Goal: Task Accomplishment & Management: Manage account settings

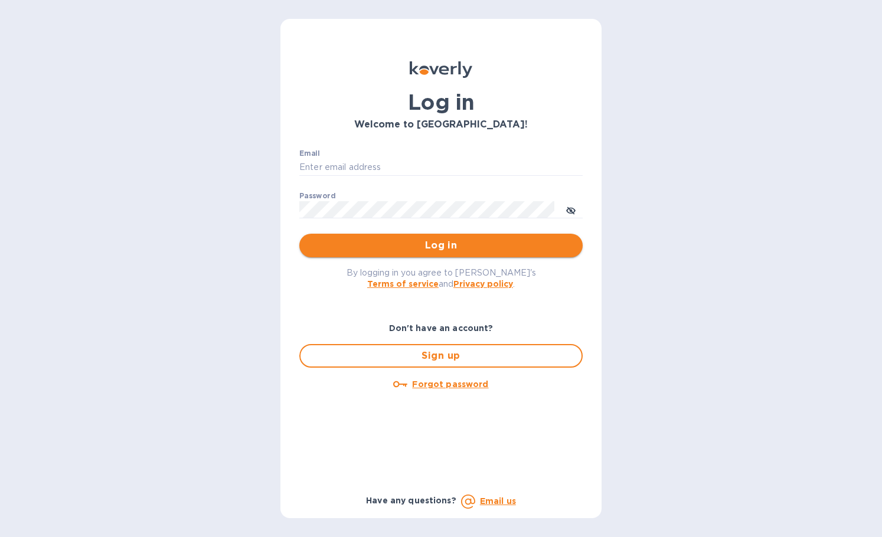
type input "[PERSON_NAME][EMAIL_ADDRESS][DOMAIN_NAME]"
click at [362, 243] on span "Log in" at bounding box center [441, 246] width 264 height 14
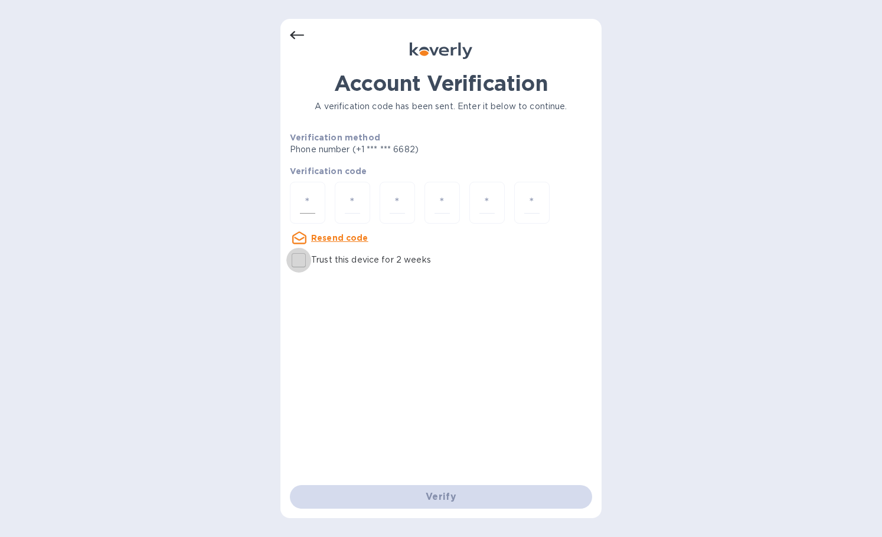
drag, startPoint x: 296, startPoint y: 266, endPoint x: 302, endPoint y: 198, distance: 68.2
click at [296, 260] on input "Trust this device for 2 weeks" at bounding box center [298, 260] width 25 height 25
checkbox input "true"
click at [303, 197] on input "number" at bounding box center [307, 203] width 15 height 22
type input "8"
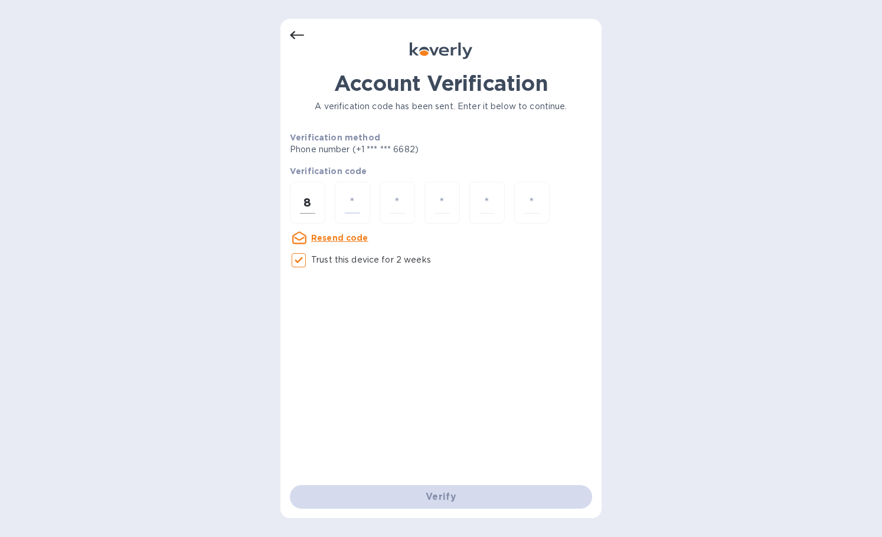
type input "2"
type input "7"
type input "3"
type input "7"
type input "2"
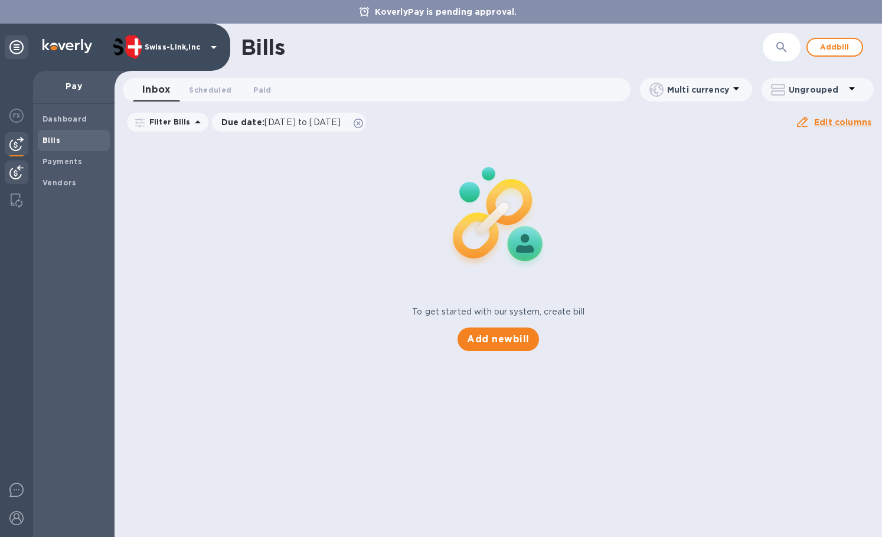
click at [8, 175] on div at bounding box center [17, 174] width 24 height 26
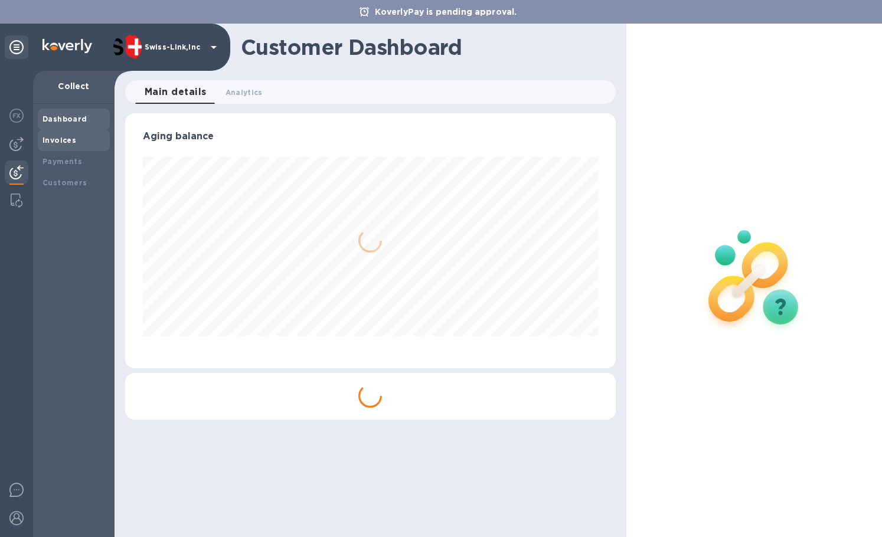
scroll to position [255, 485]
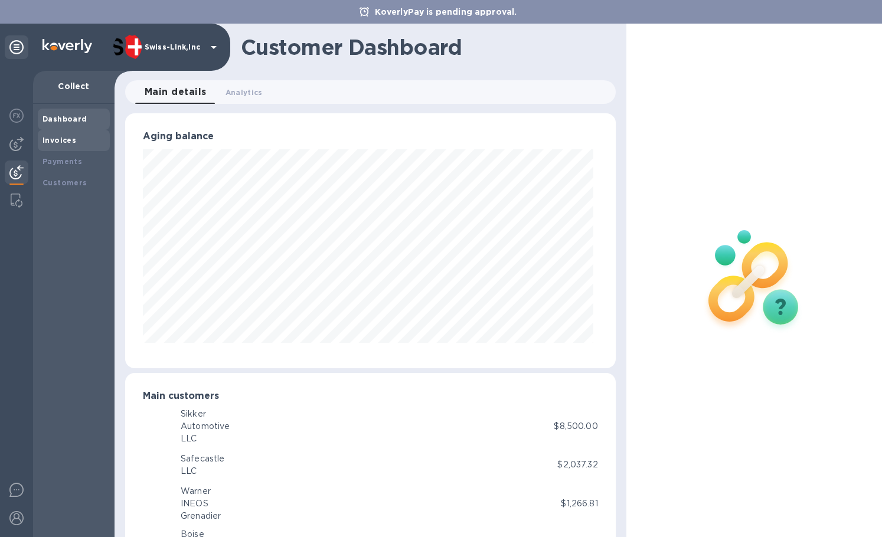
click at [60, 141] on b "Invoices" at bounding box center [60, 140] width 34 height 9
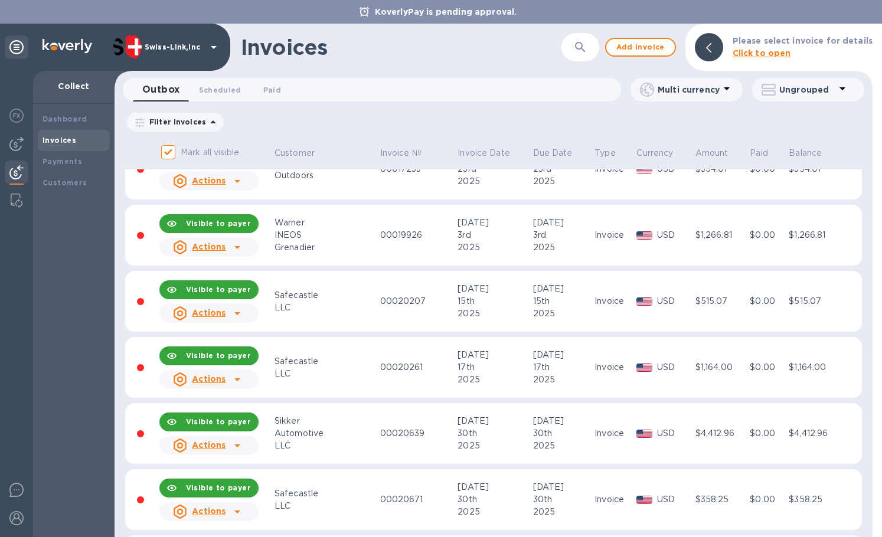
scroll to position [436, 0]
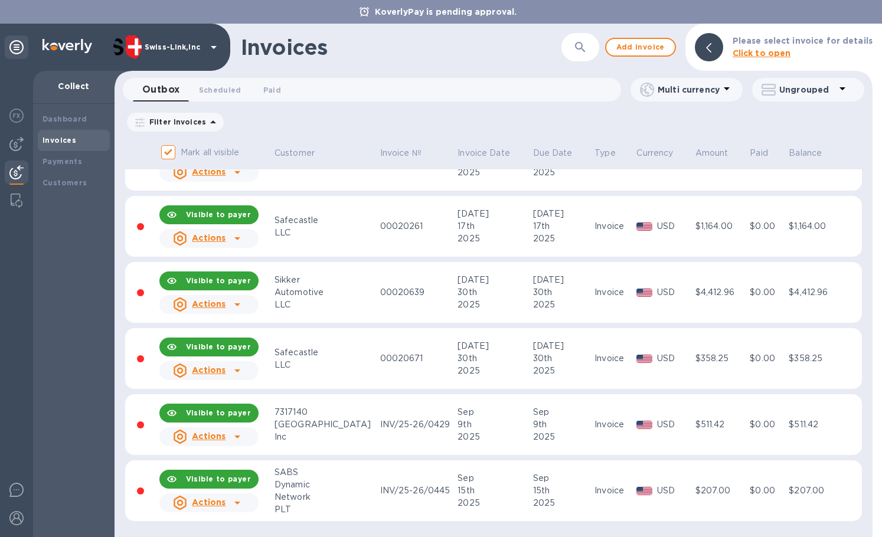
click at [243, 505] on icon at bounding box center [237, 503] width 14 height 14
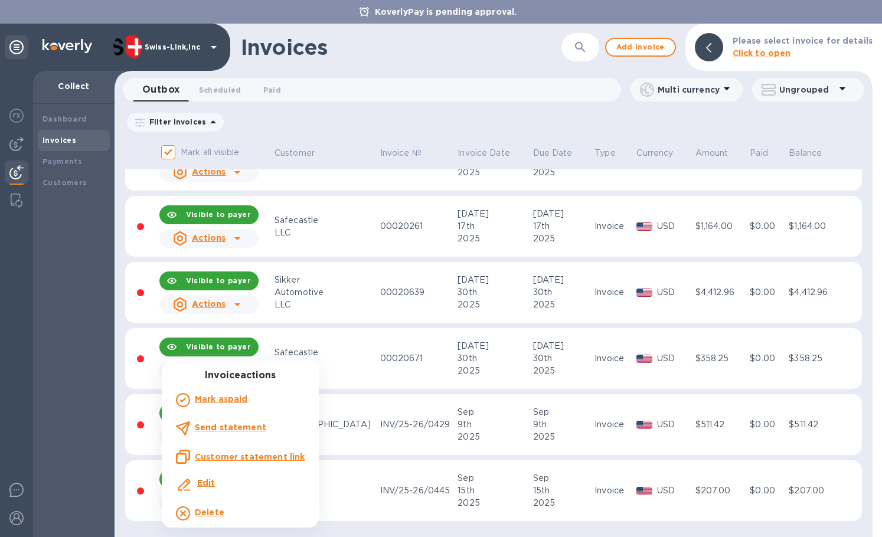
click at [227, 486] on div "Edit" at bounding box center [240, 485] width 133 height 21
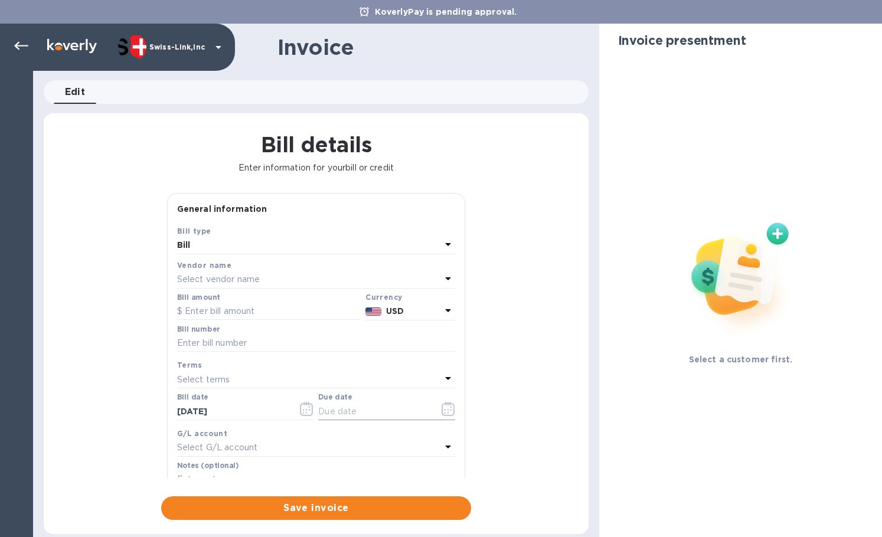
type input "09/15/2025"
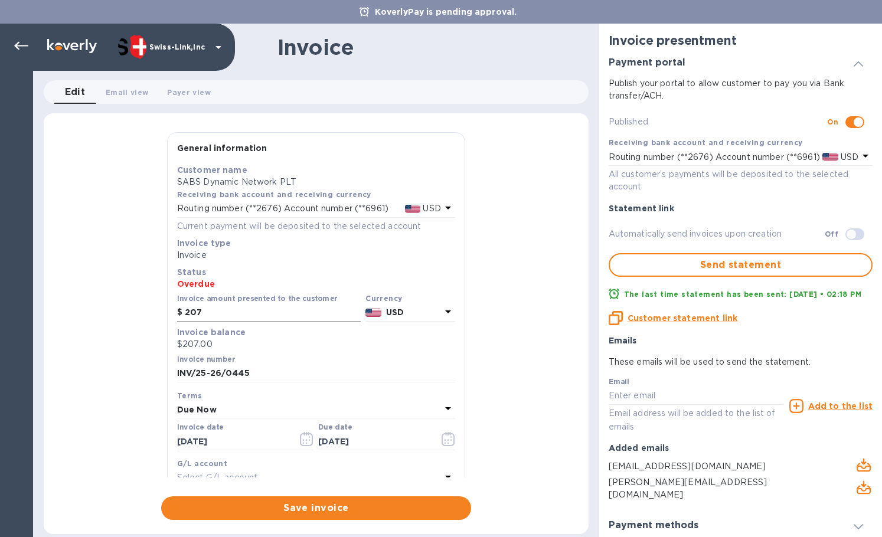
click at [246, 315] on input "207" at bounding box center [273, 313] width 176 height 18
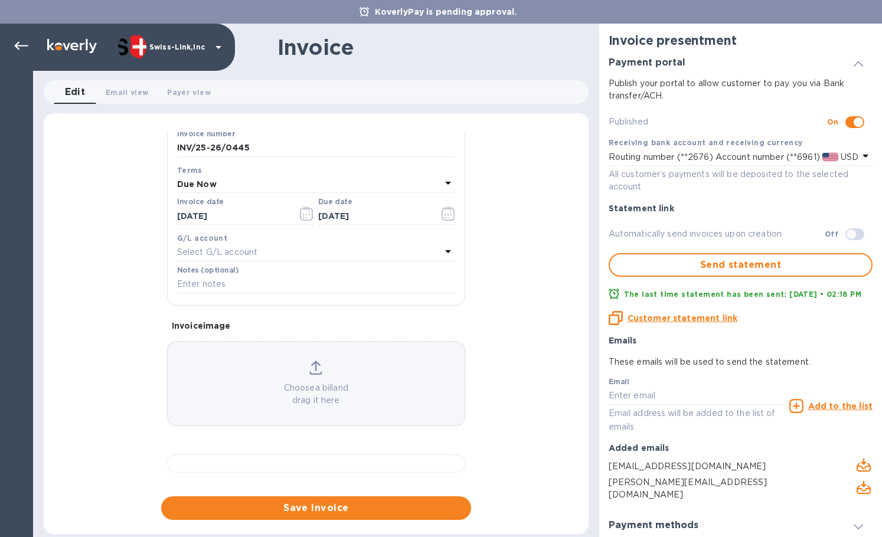
type input "414"
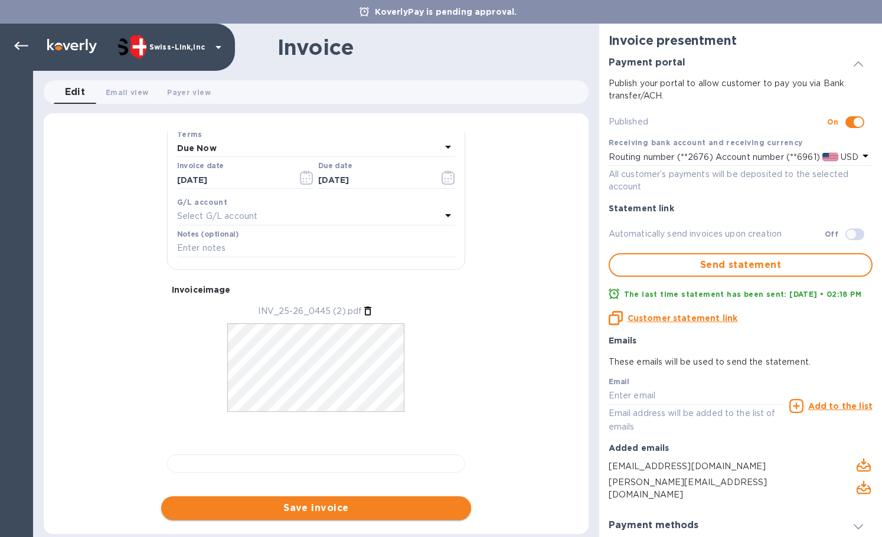
drag, startPoint x: 286, startPoint y: 497, endPoint x: 217, endPoint y: 502, distance: 68.7
click at [286, 497] on button "Save invoice" at bounding box center [316, 509] width 310 height 24
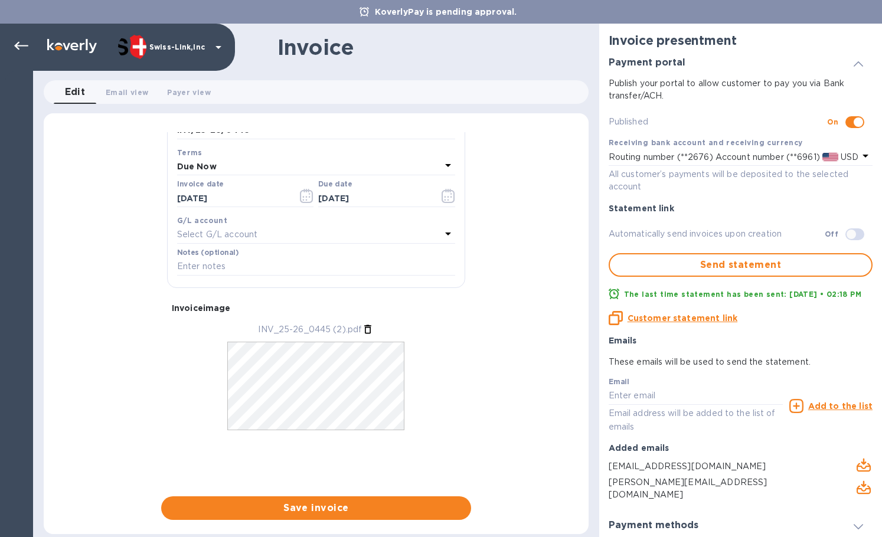
scroll to position [243, 0]
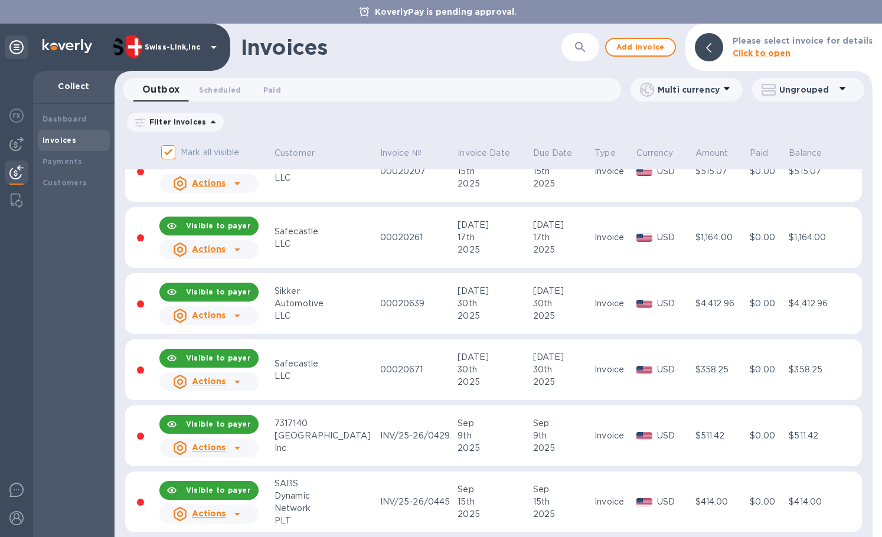
scroll to position [436, 0]
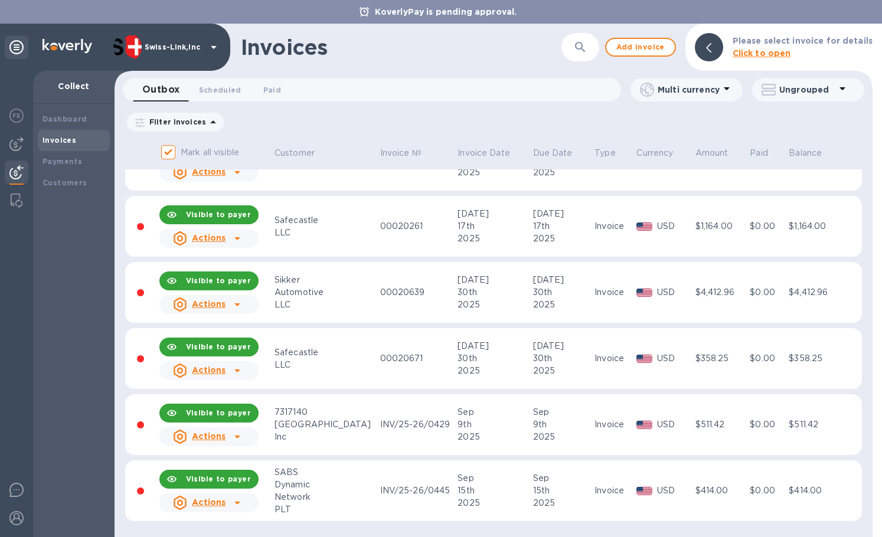
click at [250, 505] on div "Actions" at bounding box center [209, 503] width 104 height 24
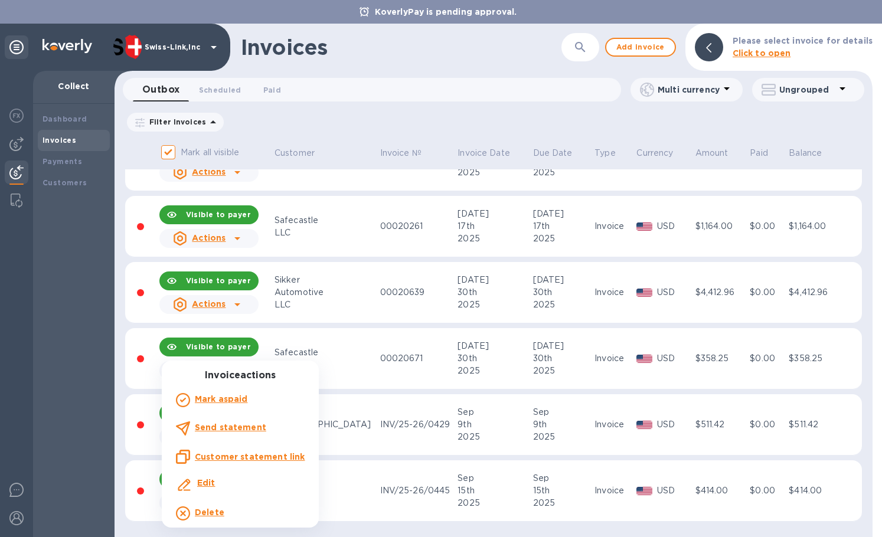
click at [234, 459] on u "Customer statement link" at bounding box center [250, 456] width 110 height 9
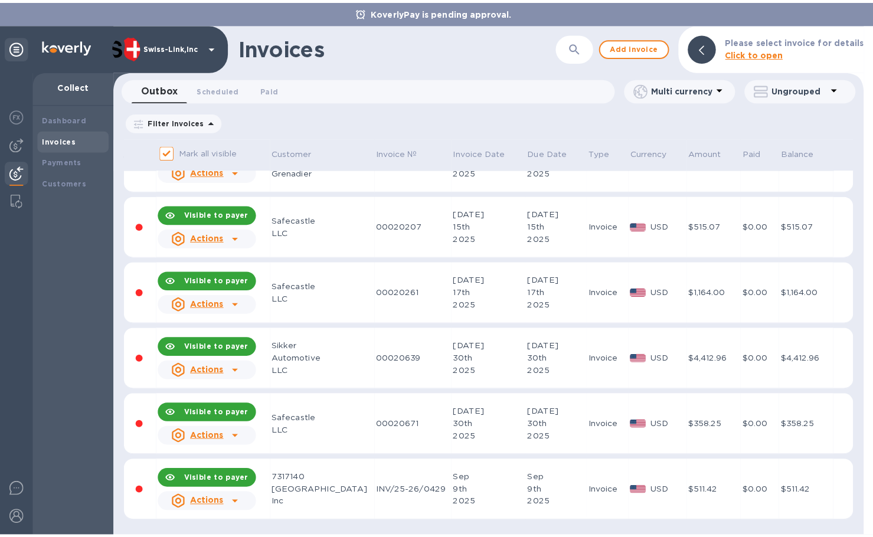
scroll to position [0, 0]
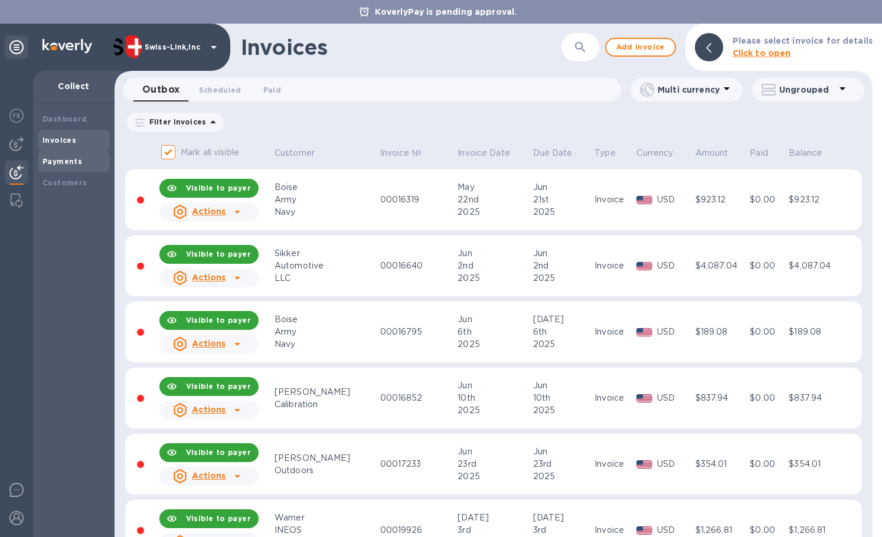
click at [81, 159] on div "Payments" at bounding box center [74, 162] width 63 height 12
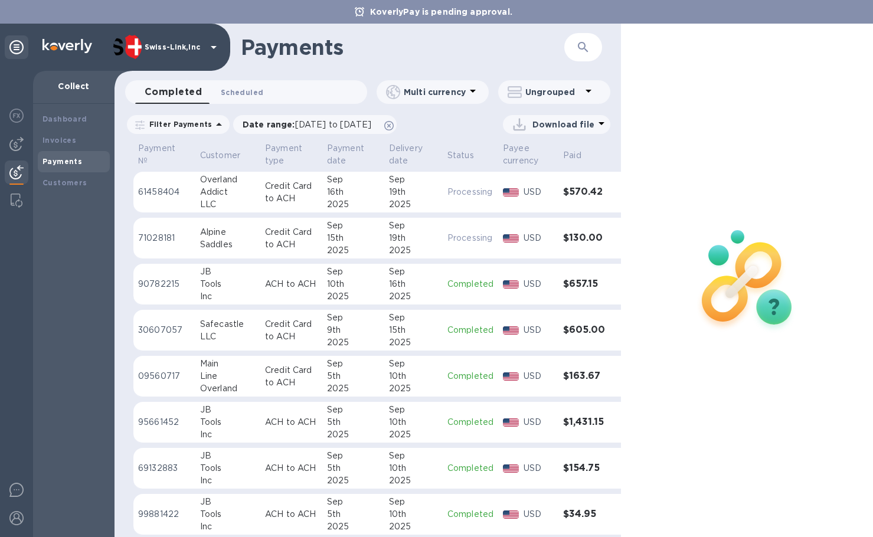
click at [230, 89] on span "Scheduled 0" at bounding box center [242, 92] width 43 height 12
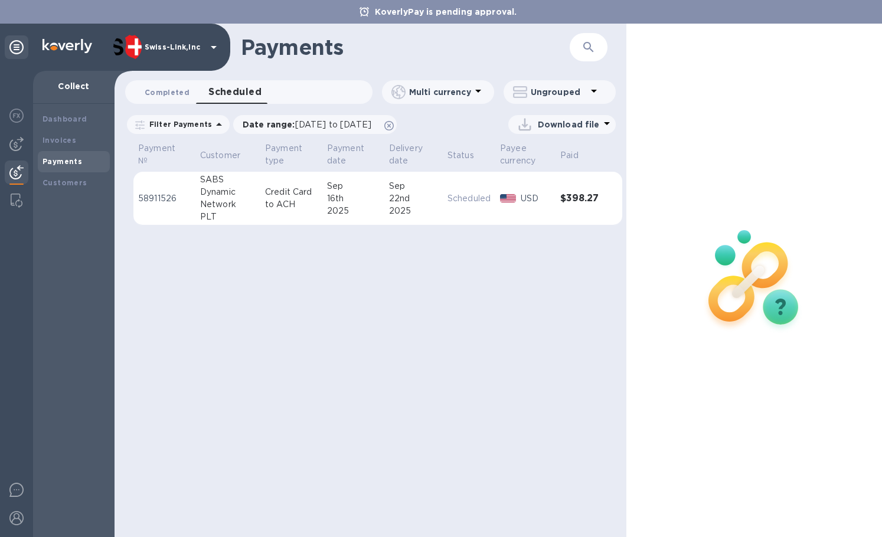
click at [159, 92] on span "Completed 0" at bounding box center [167, 92] width 45 height 12
